Goal: Navigation & Orientation: Find specific page/section

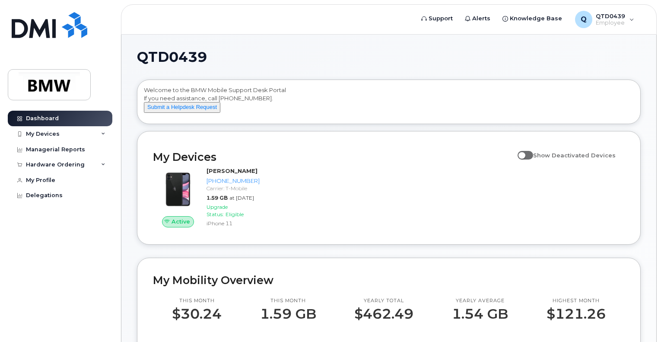
scroll to position [86, 0]
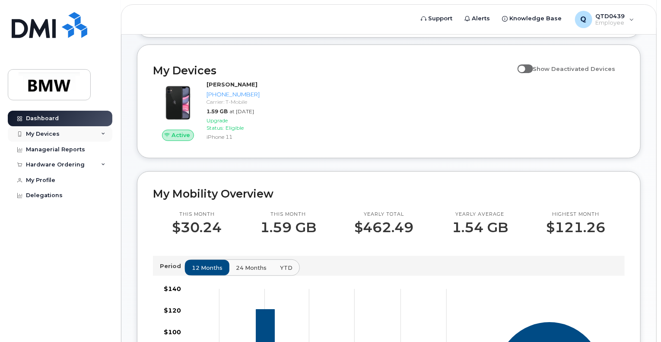
click at [101, 132] on div "My Devices" at bounding box center [60, 134] width 104 height 16
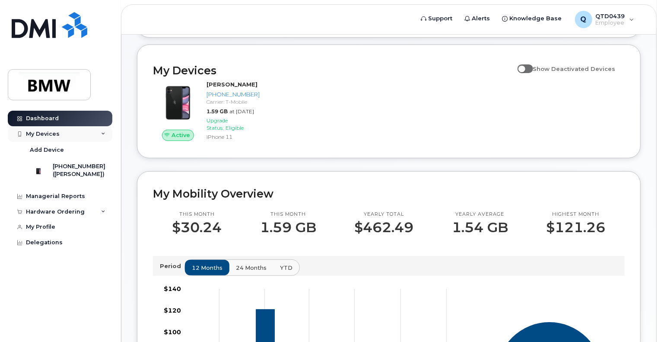
click at [101, 132] on div "My Devices" at bounding box center [60, 134] width 104 height 16
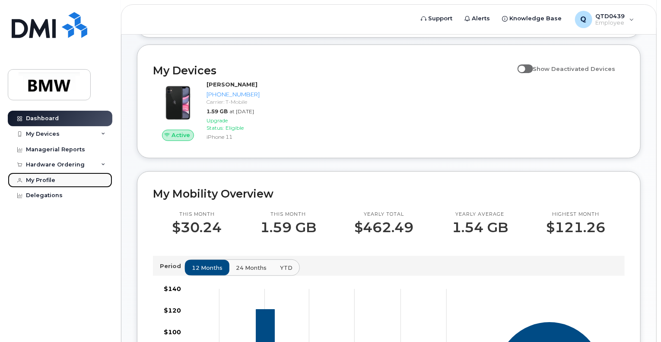
click at [45, 181] on div "My Profile" at bounding box center [40, 180] width 29 height 7
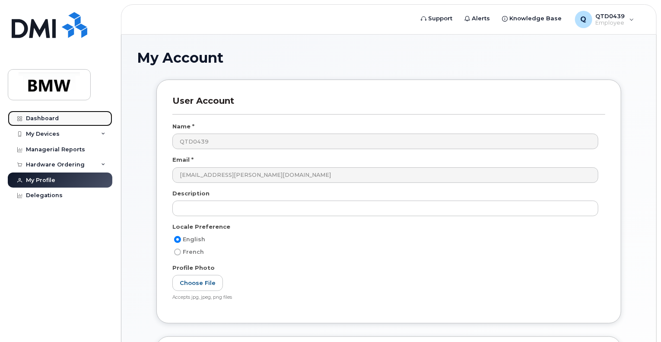
click at [42, 115] on div "Dashboard" at bounding box center [42, 118] width 33 height 7
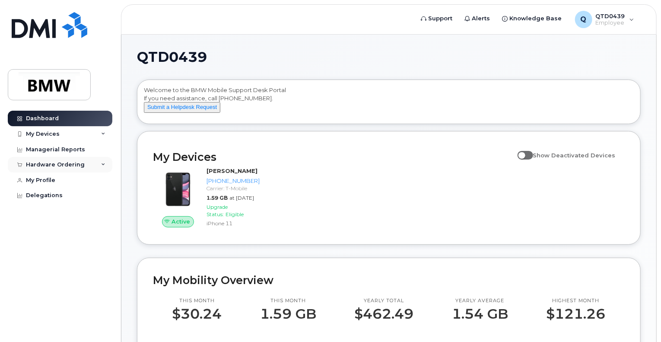
click at [101, 161] on div "Hardware Ordering" at bounding box center [60, 165] width 104 height 16
click at [31, 193] on div "Delegations" at bounding box center [44, 195] width 37 height 7
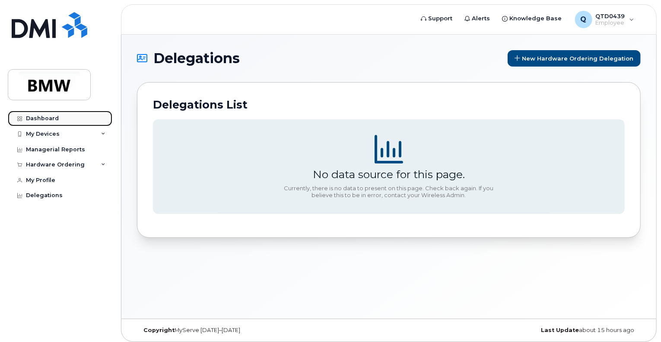
click at [42, 120] on div "Dashboard" at bounding box center [42, 118] width 33 height 7
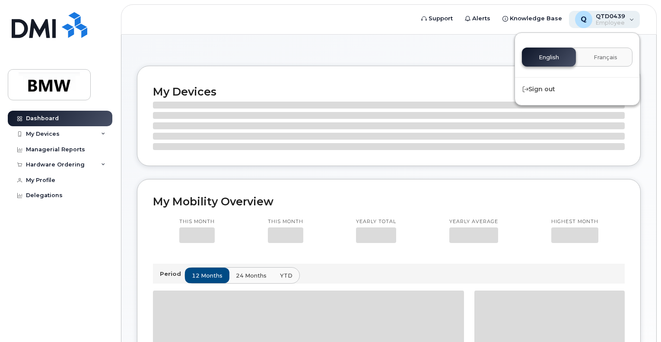
click at [633, 24] on div "Q QTD0439 Employee" at bounding box center [604, 19] width 71 height 17
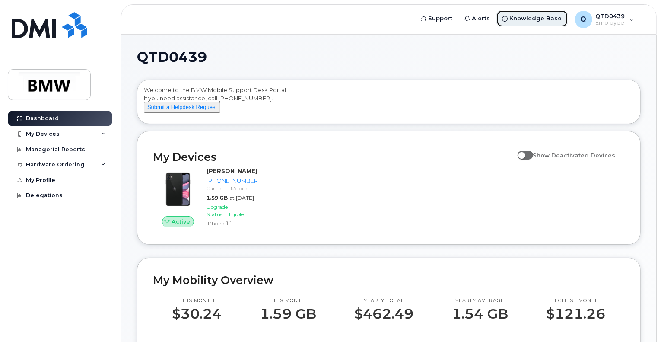
click at [534, 20] on span "Knowledge Base" at bounding box center [536, 18] width 52 height 9
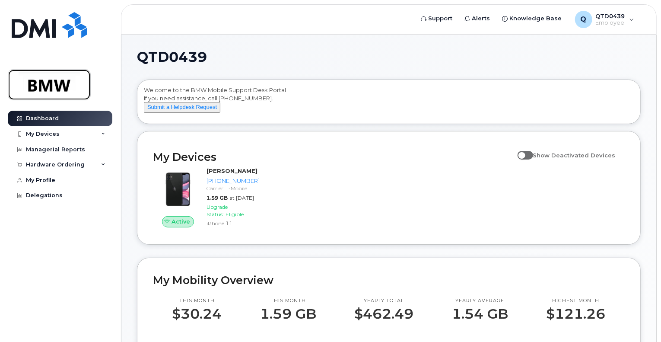
click at [63, 90] on img at bounding box center [49, 84] width 66 height 25
